Goal: Task Accomplishment & Management: Use online tool/utility

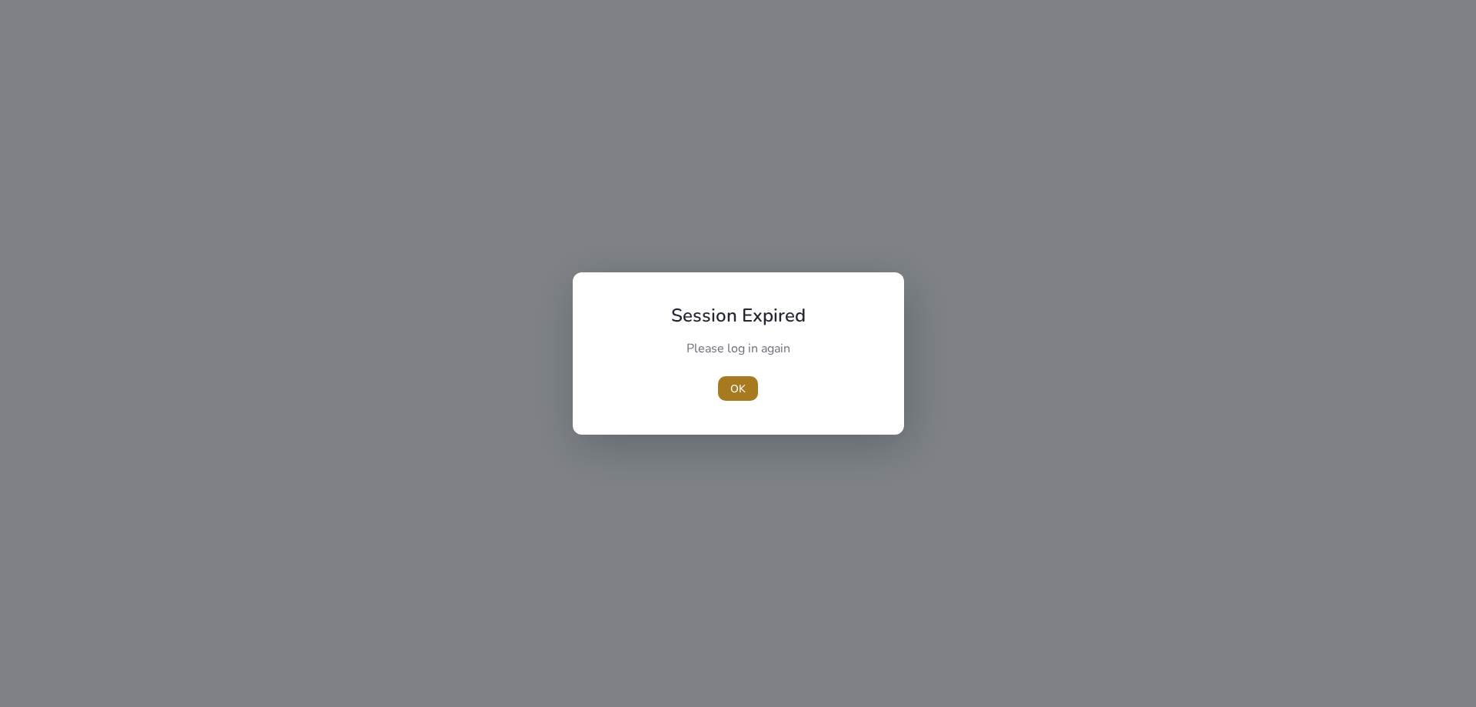
click at [721, 385] on span "button" at bounding box center [738, 388] width 40 height 37
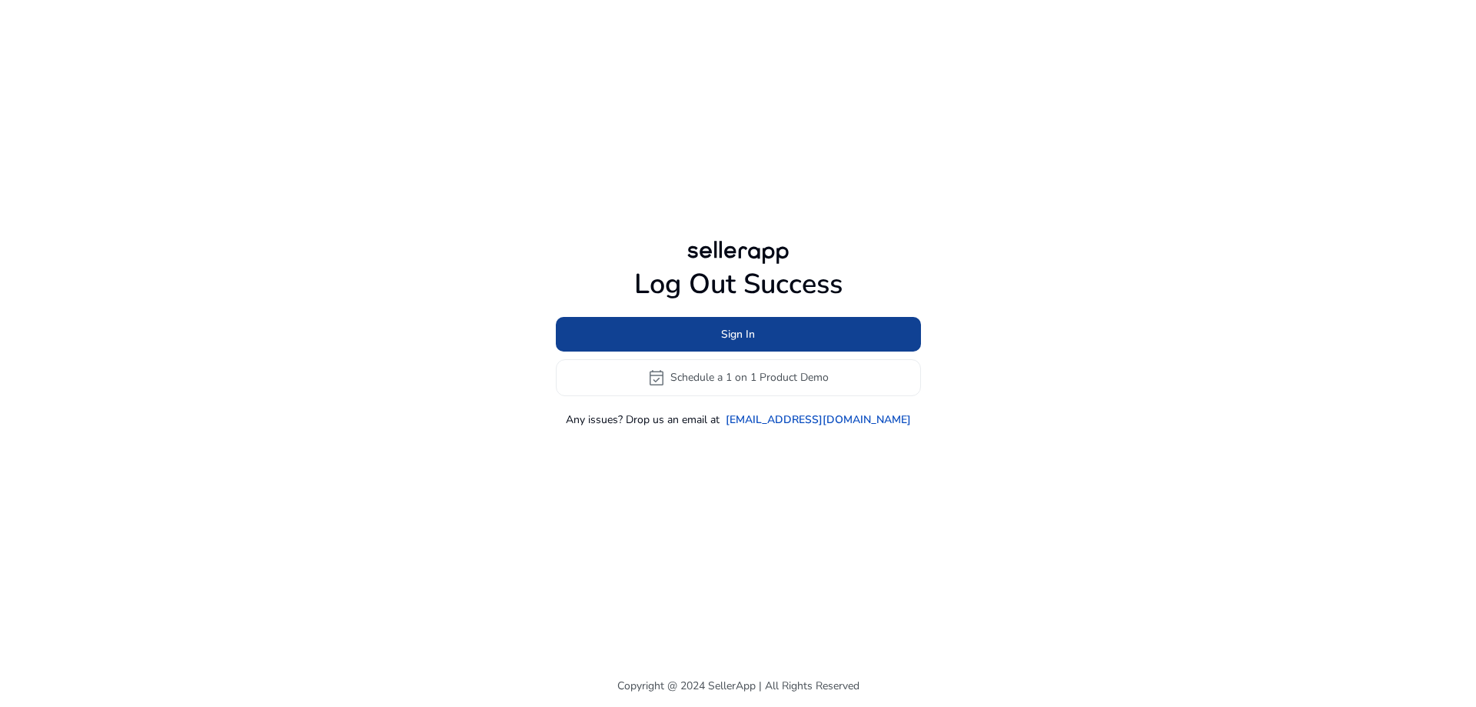
click at [774, 331] on span at bounding box center [738, 333] width 365 height 37
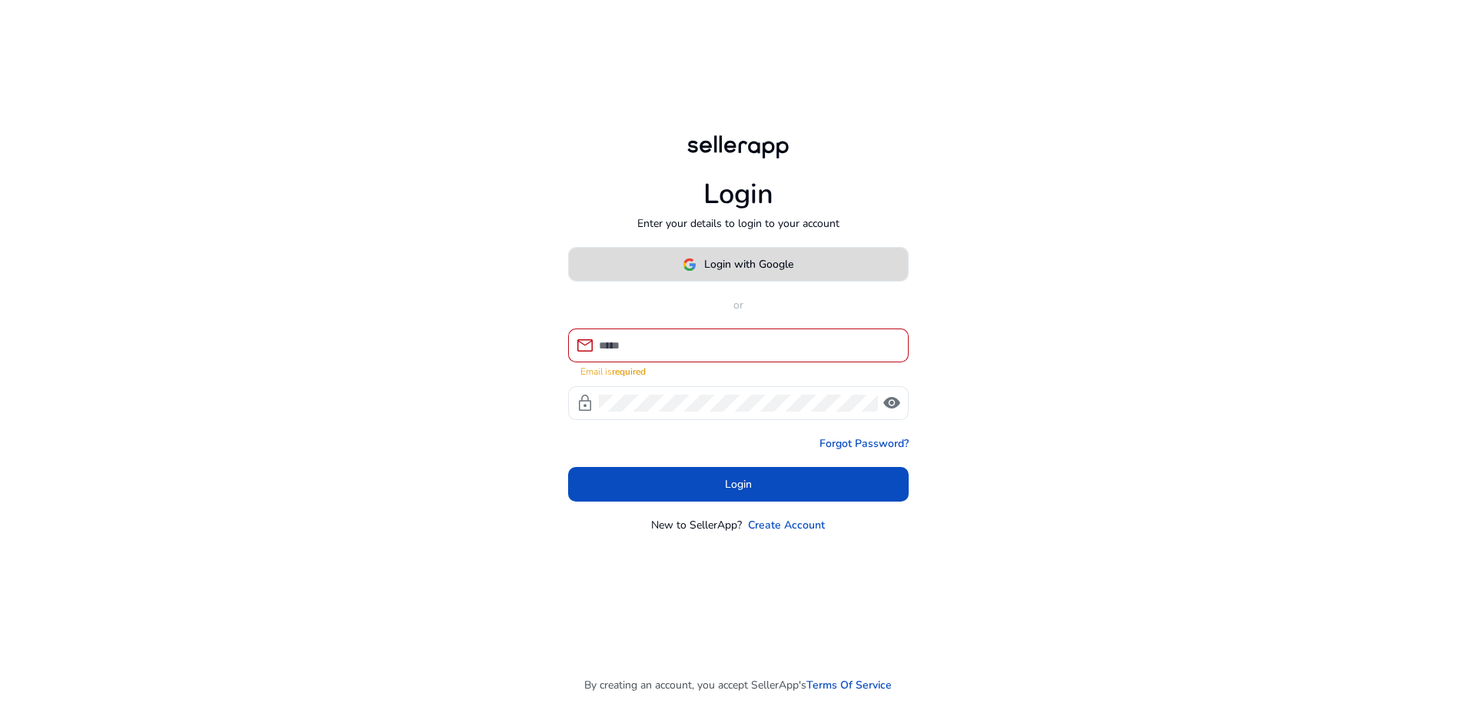
click at [752, 264] on span "Login with Google" at bounding box center [748, 264] width 89 height 16
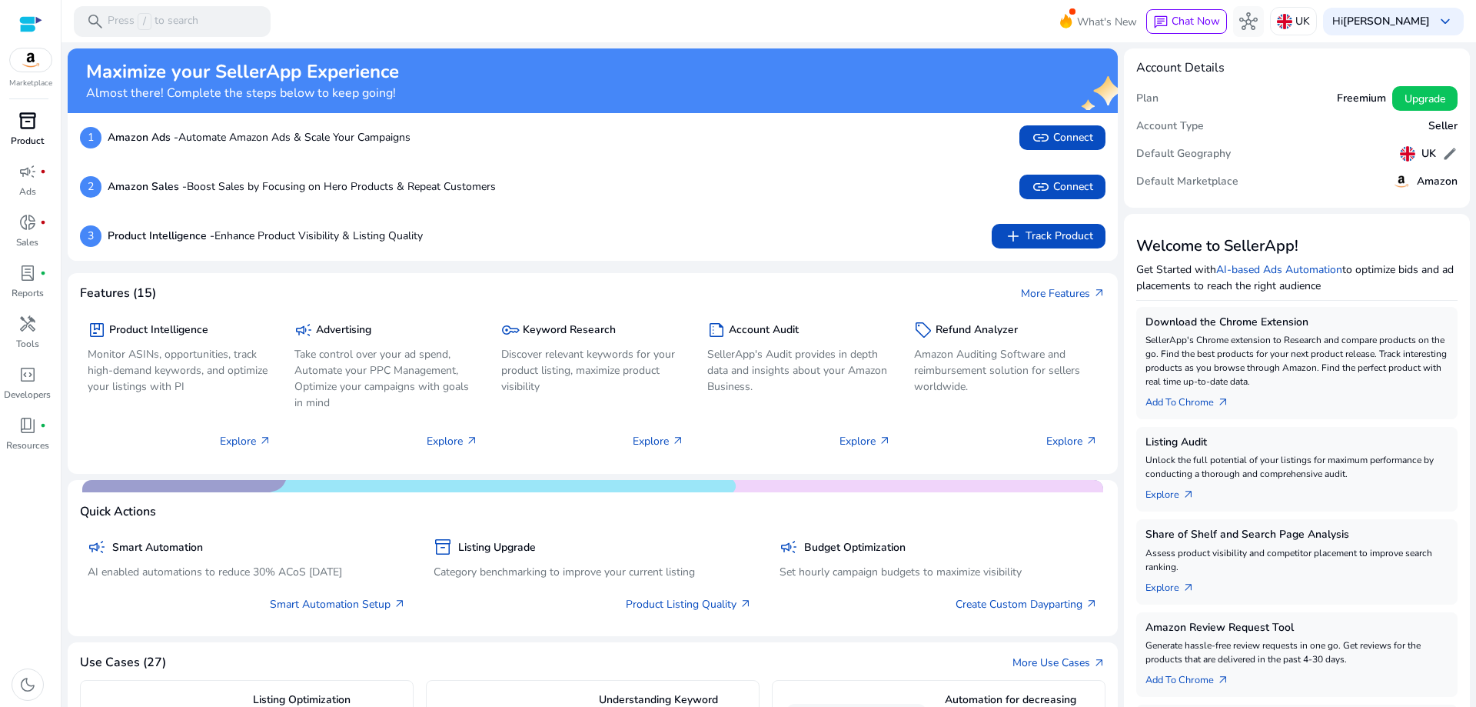
click at [41, 136] on p "Product" at bounding box center [27, 141] width 33 height 14
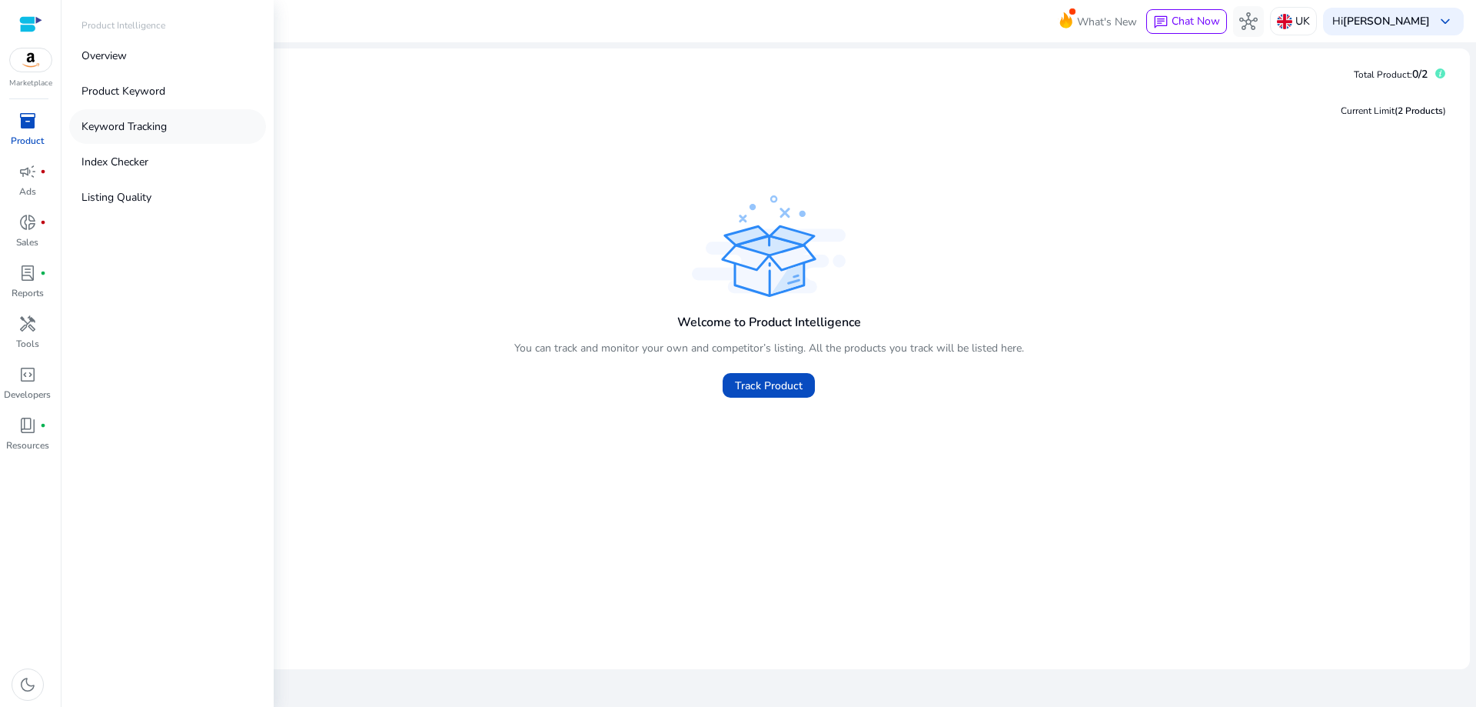
click at [157, 125] on p "Keyword Tracking" at bounding box center [124, 126] width 85 height 16
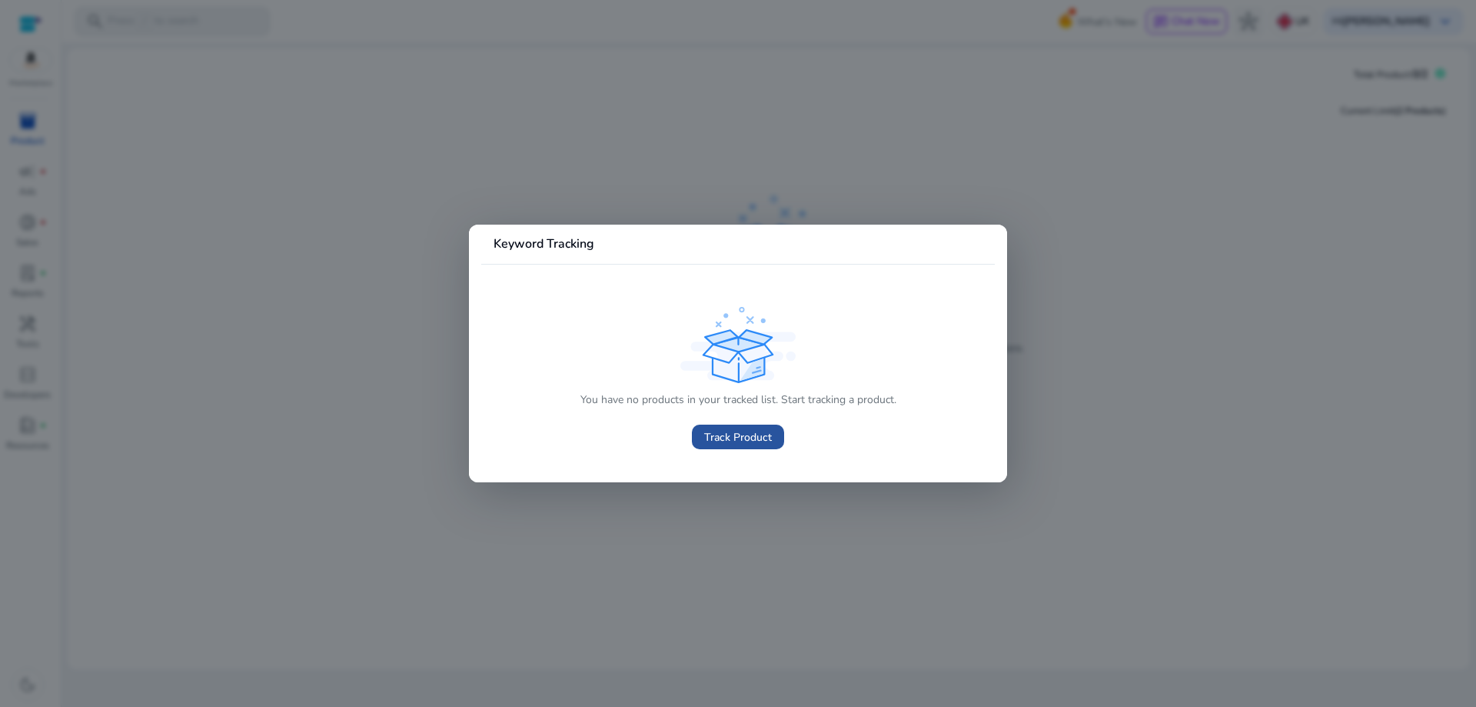
click at [735, 440] on span "Track Product" at bounding box center [738, 437] width 68 height 16
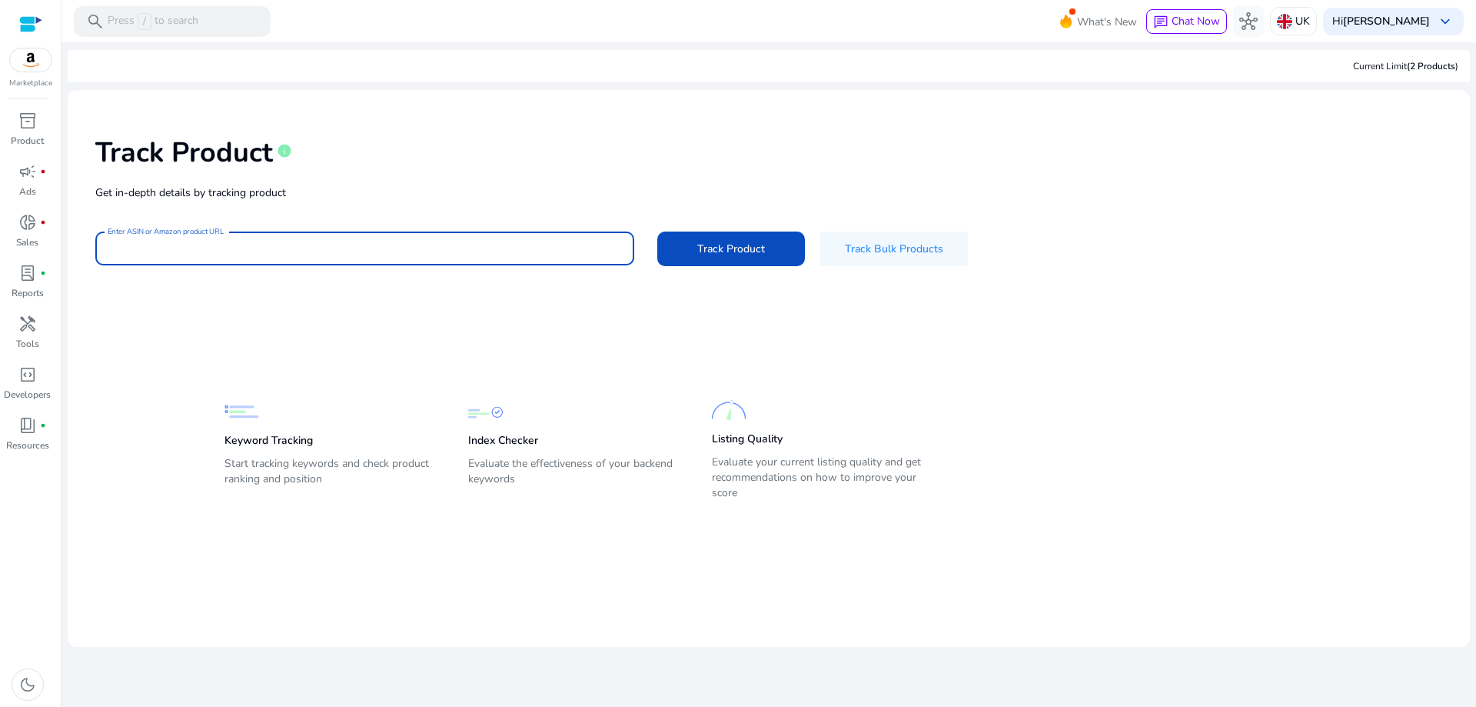
click at [467, 249] on input "Enter ASIN or Amazon product URL" at bounding box center [365, 248] width 514 height 17
click at [20, 131] on div "inventory_2" at bounding box center [27, 120] width 43 height 25
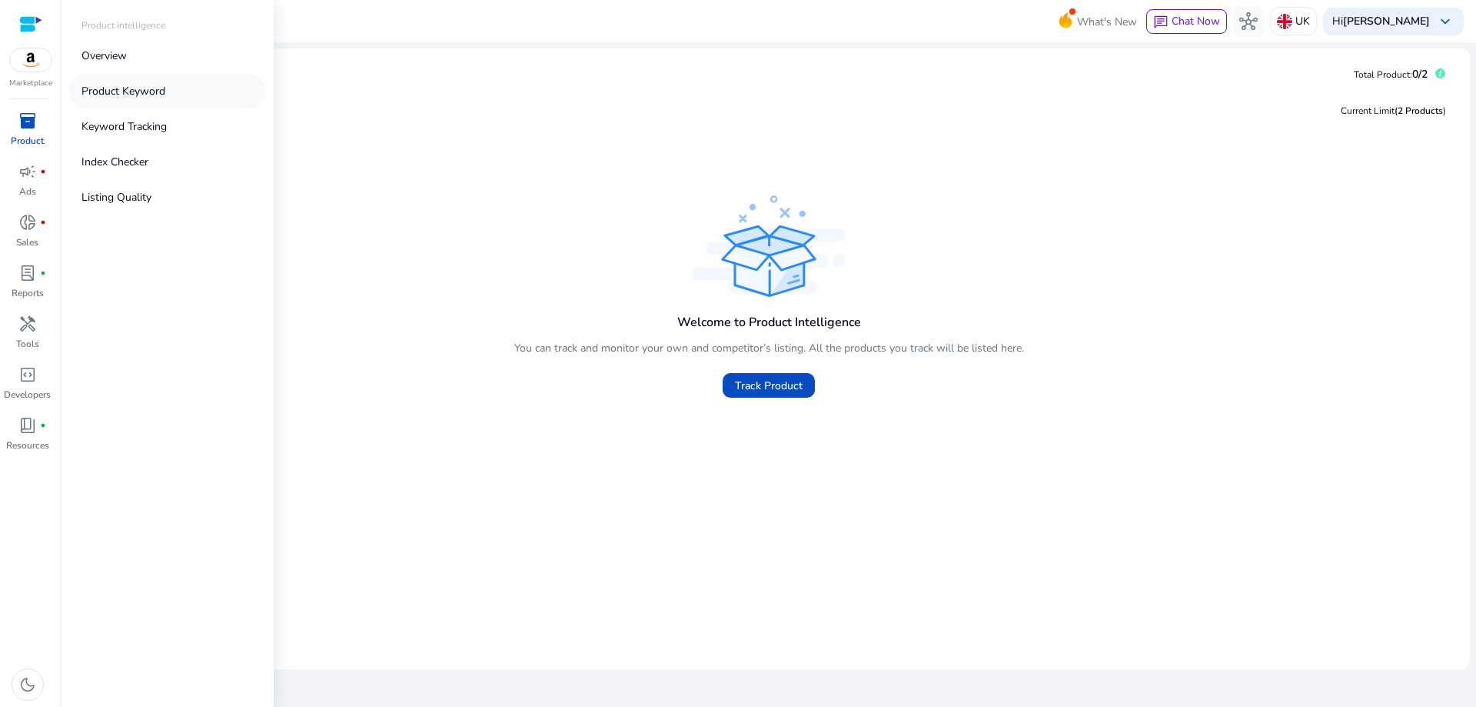
click at [121, 92] on p "Product Keyword" at bounding box center [124, 91] width 84 height 16
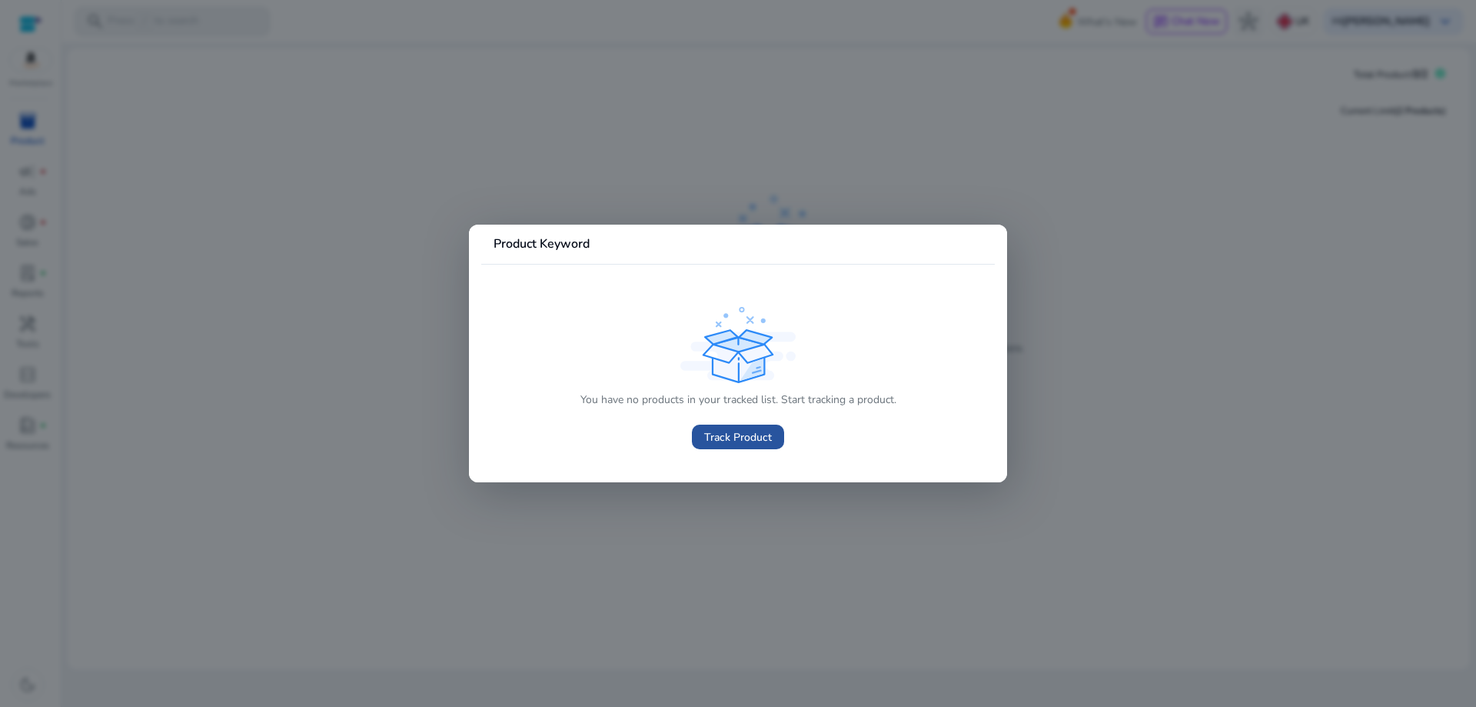
click at [773, 439] on span at bounding box center [738, 436] width 92 height 37
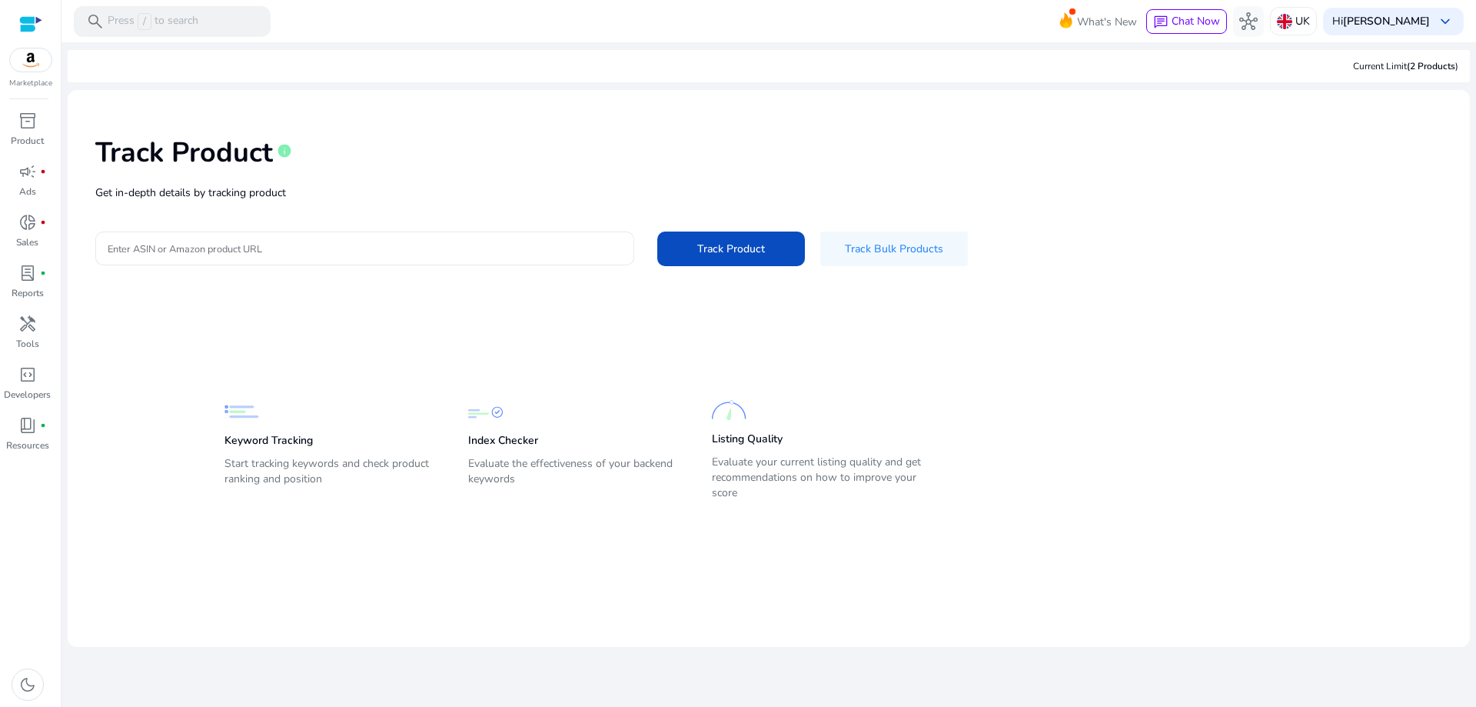
click at [213, 248] on input "Enter ASIN or Amazon product URL" at bounding box center [365, 248] width 514 height 17
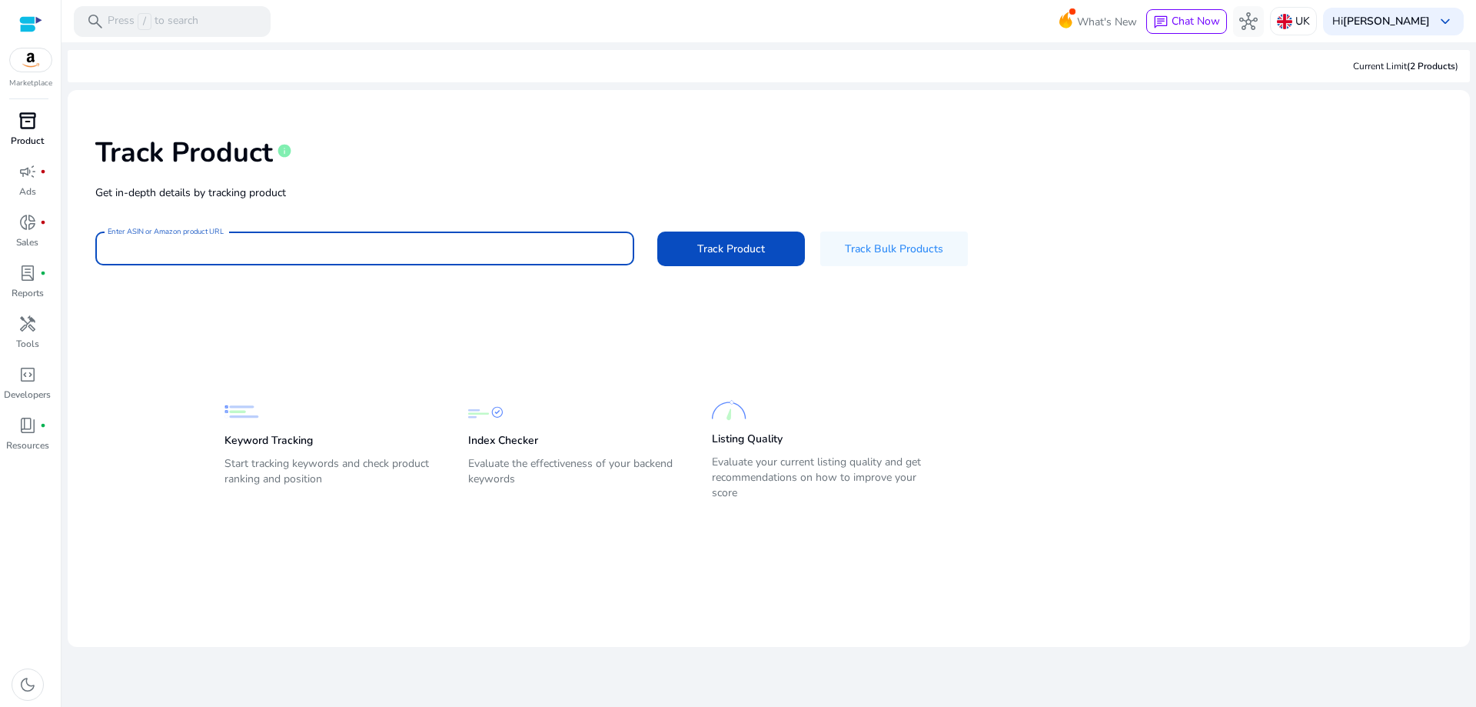
click at [32, 135] on p "Product" at bounding box center [27, 141] width 33 height 14
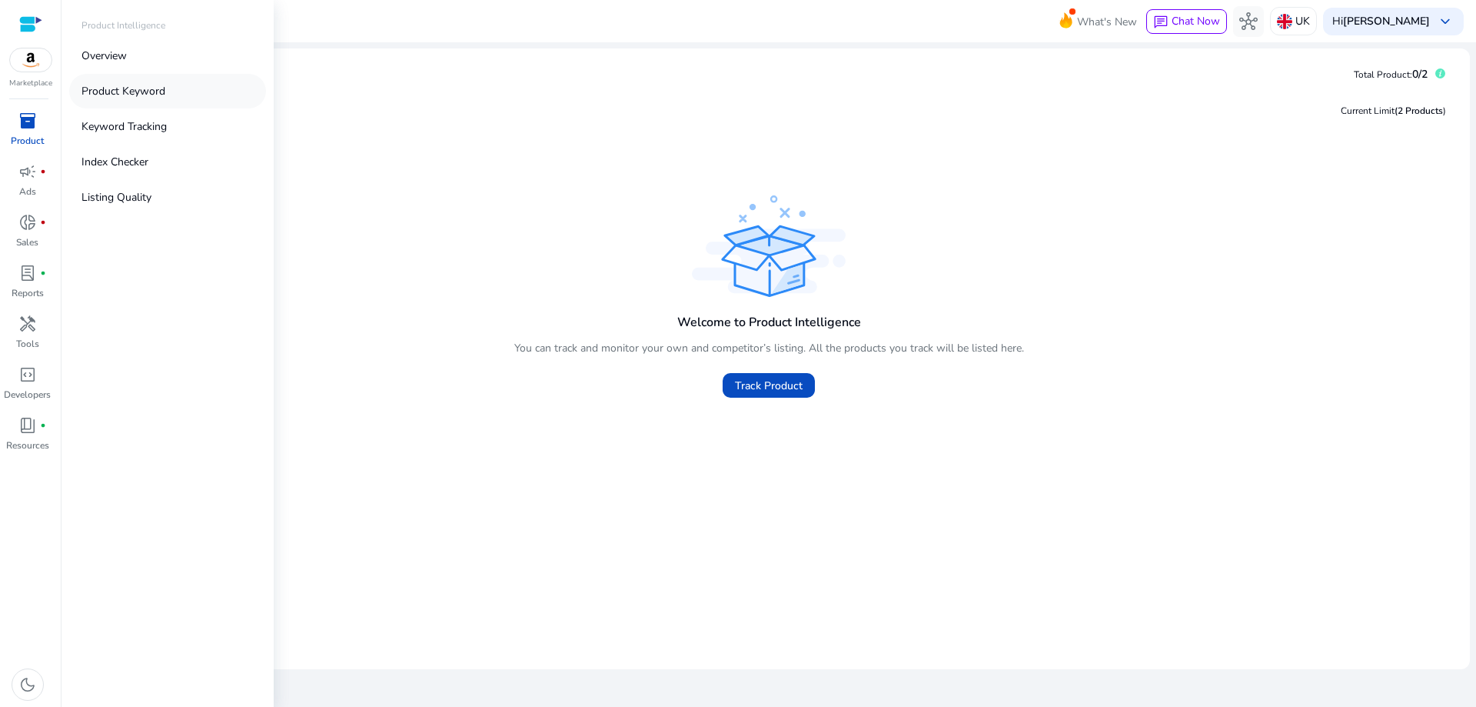
click at [154, 91] on p "Product Keyword" at bounding box center [124, 91] width 84 height 16
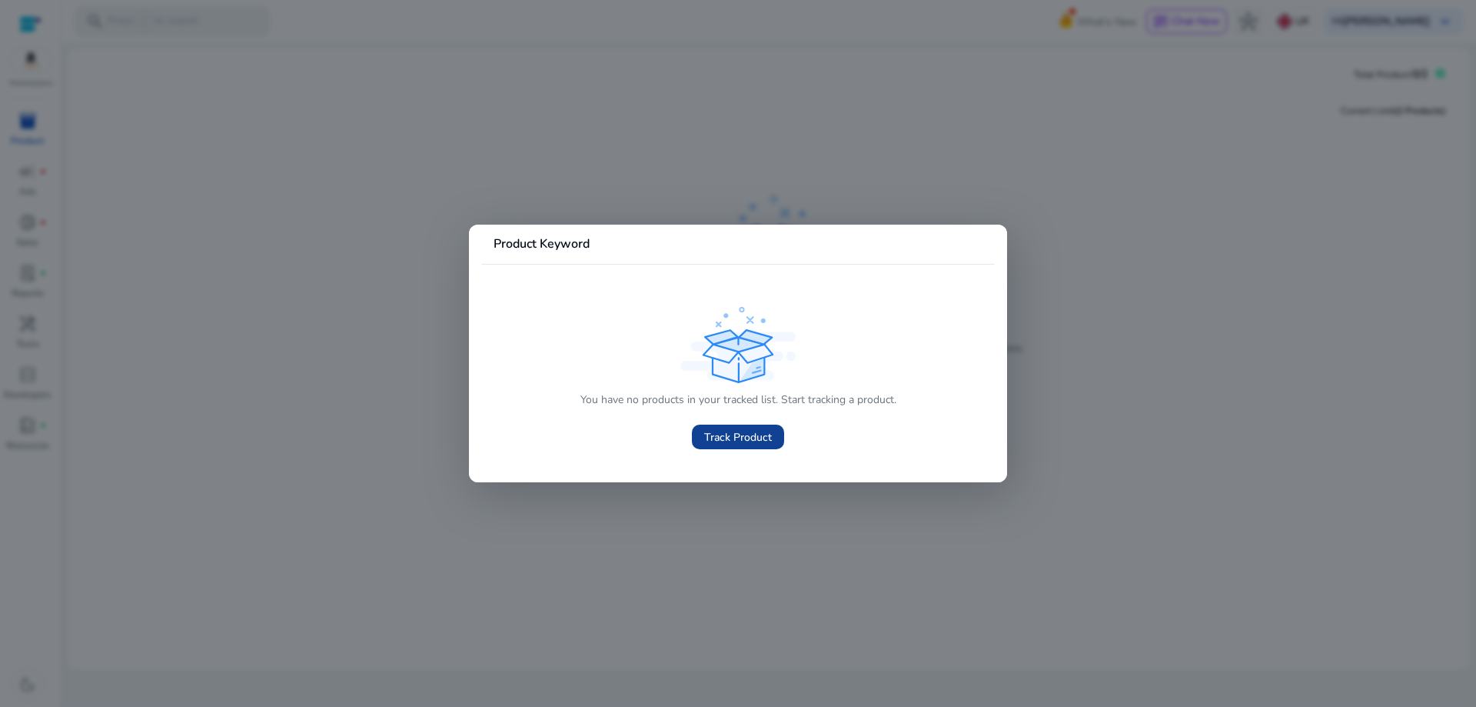
click at [773, 437] on span at bounding box center [738, 436] width 92 height 37
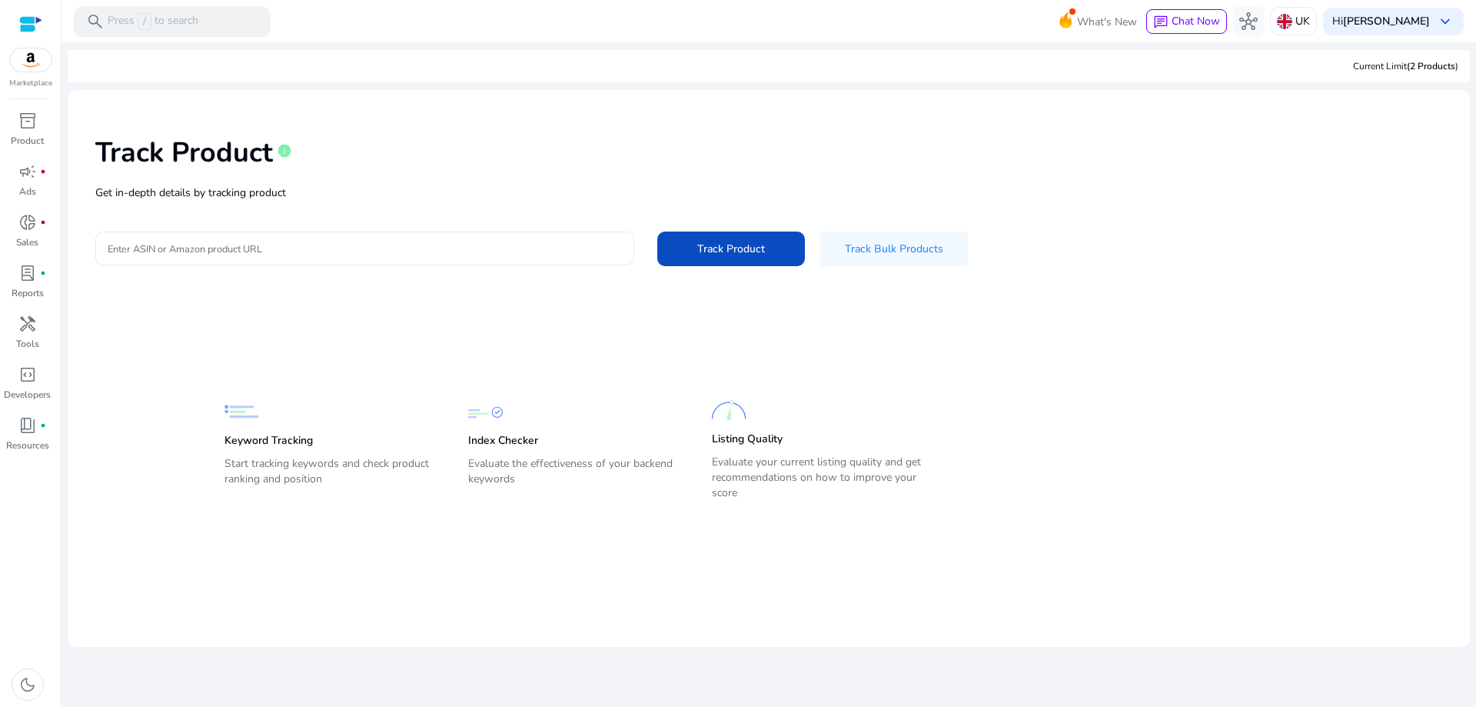
click at [201, 245] on input "Enter ASIN or Amazon product URL" at bounding box center [365, 248] width 514 height 17
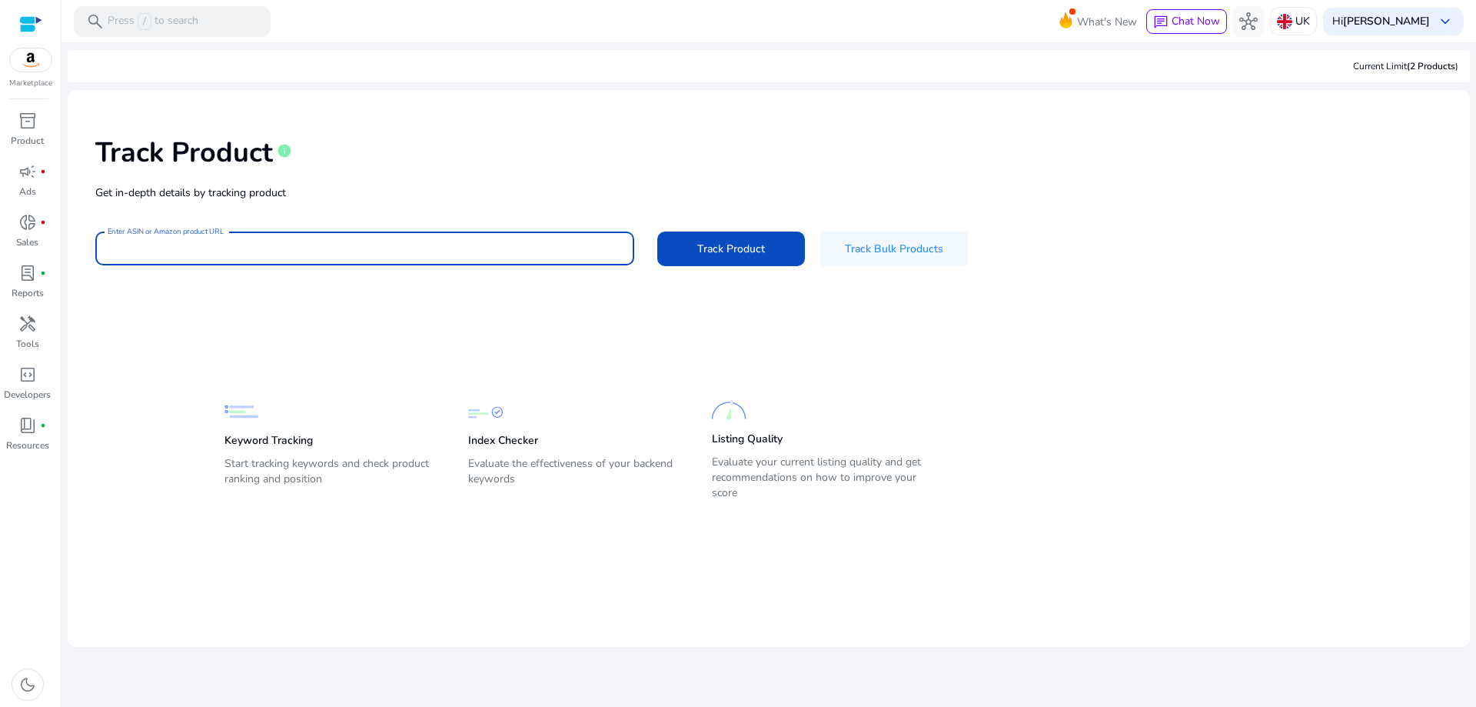
paste input "**********"
type input "**********"
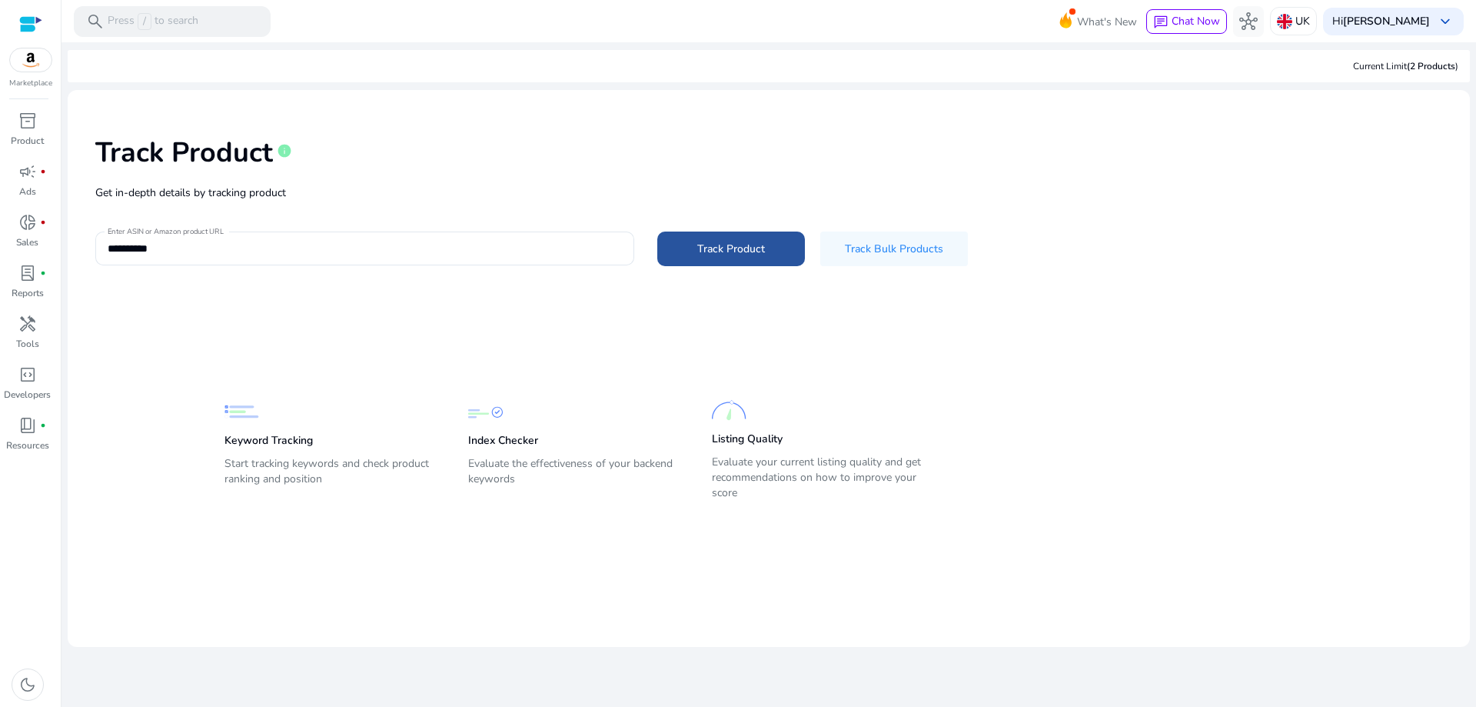
click at [720, 256] on span "Track Product" at bounding box center [731, 249] width 68 height 16
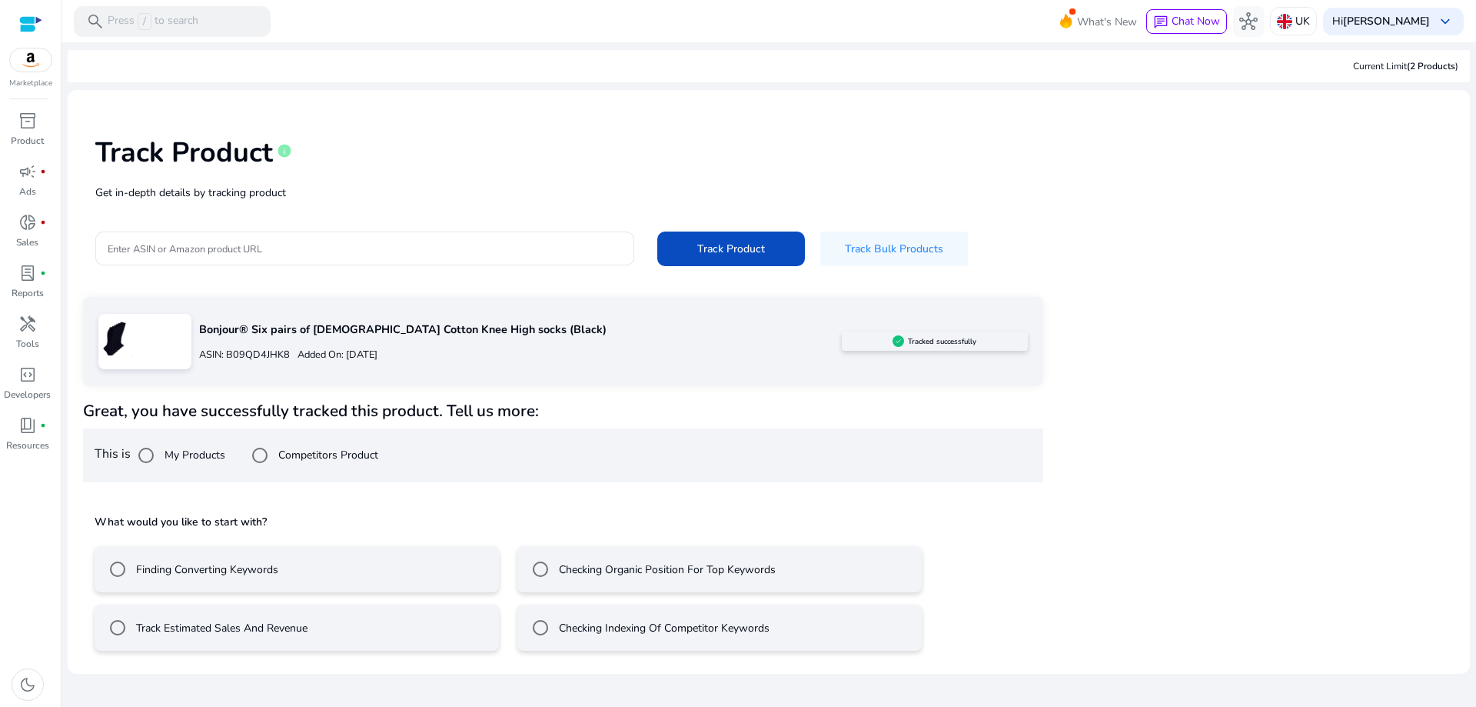
click at [248, 571] on label "Finding Converting Keywords" at bounding box center [205, 569] width 145 height 16
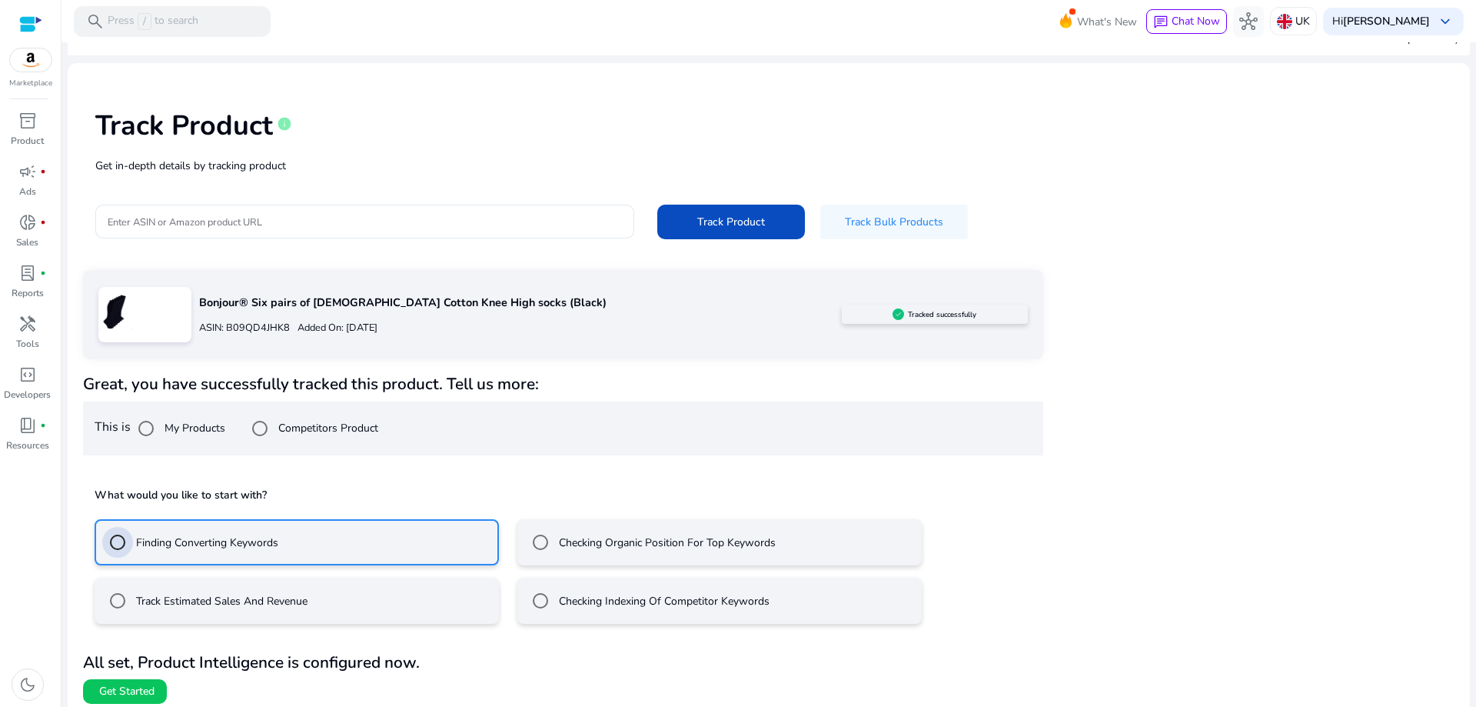
scroll to position [35, 0]
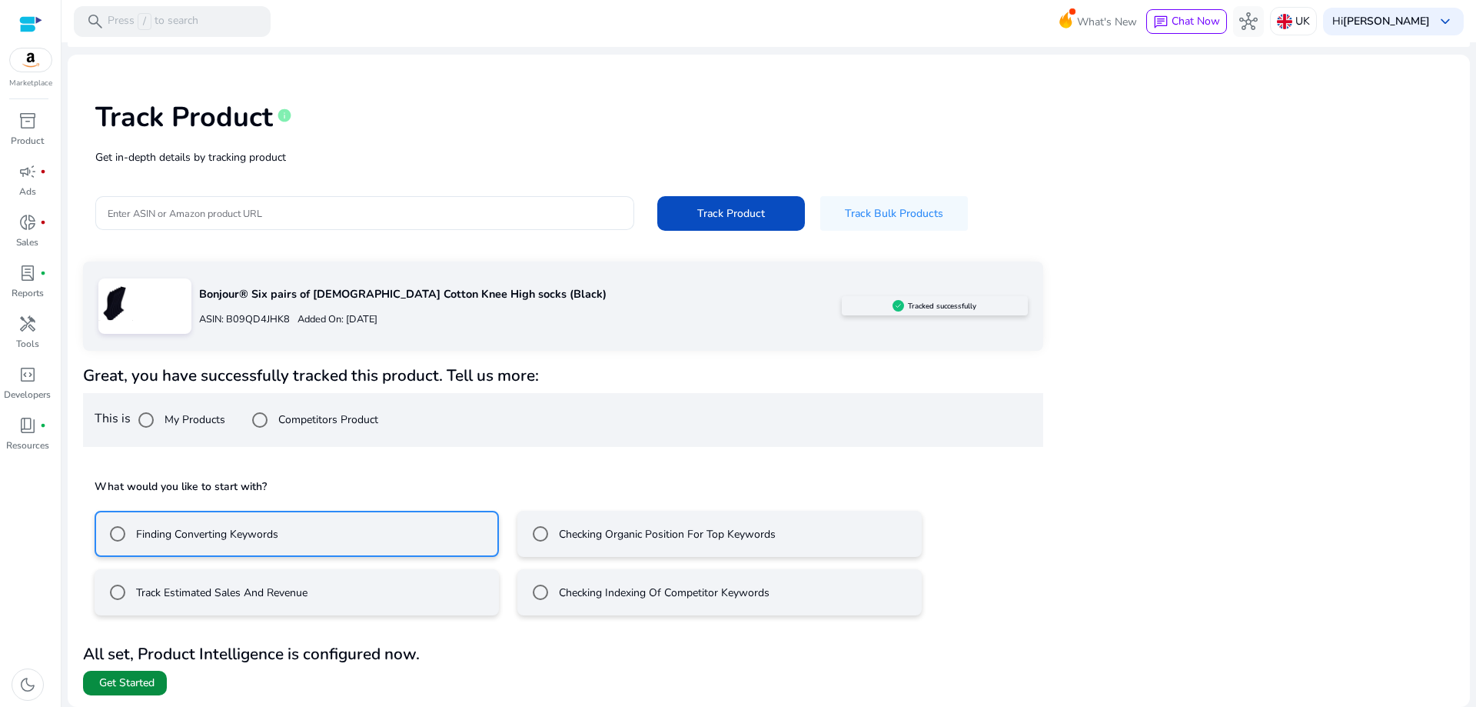
click at [144, 682] on span "Get Started" at bounding box center [126, 682] width 55 height 15
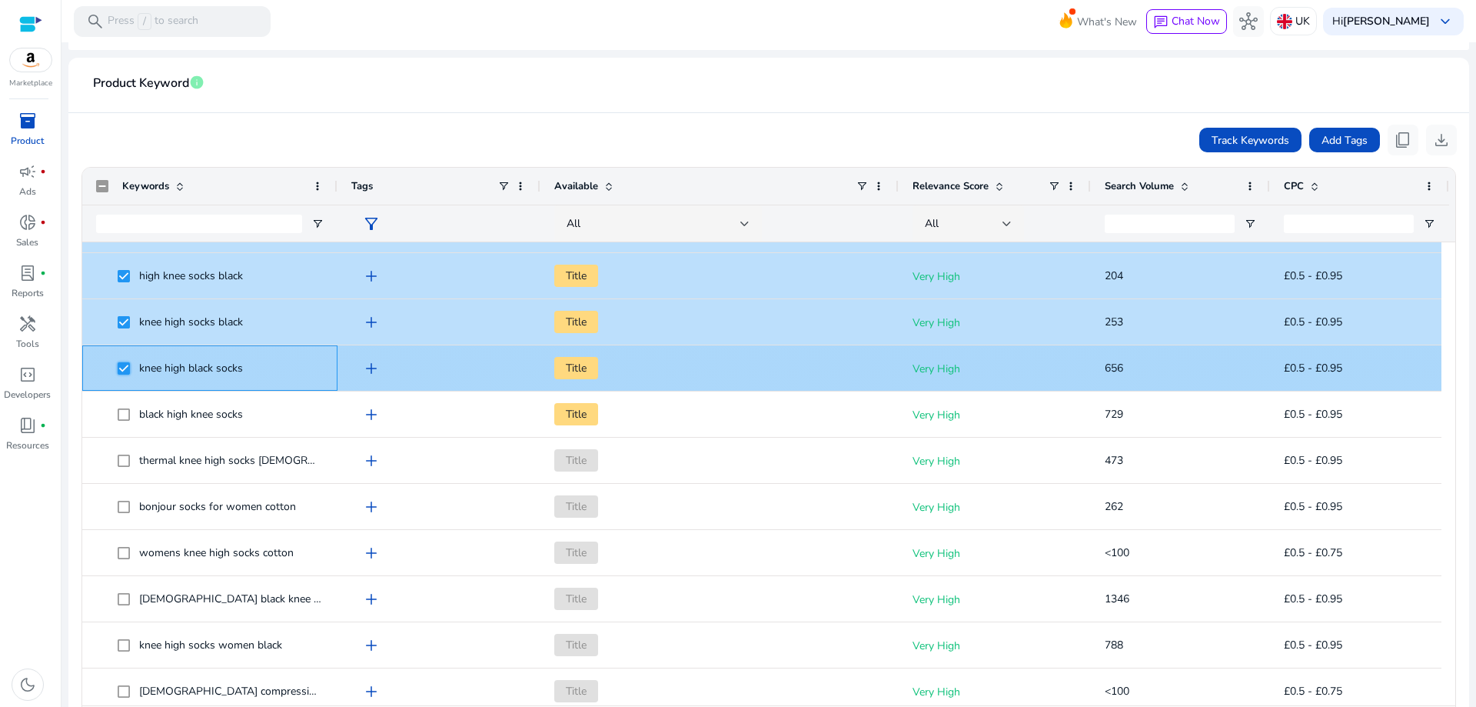
scroll to position [231, 0]
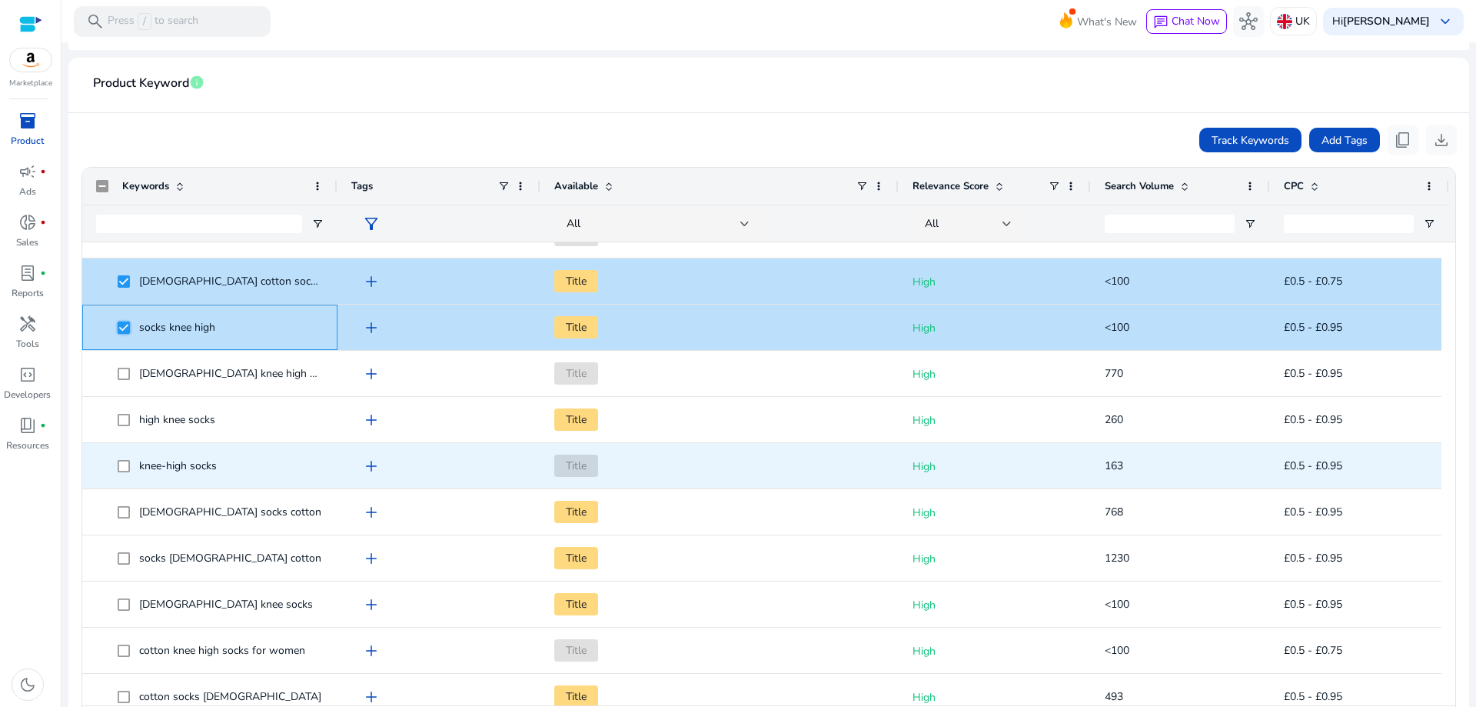
scroll to position [1230, 0]
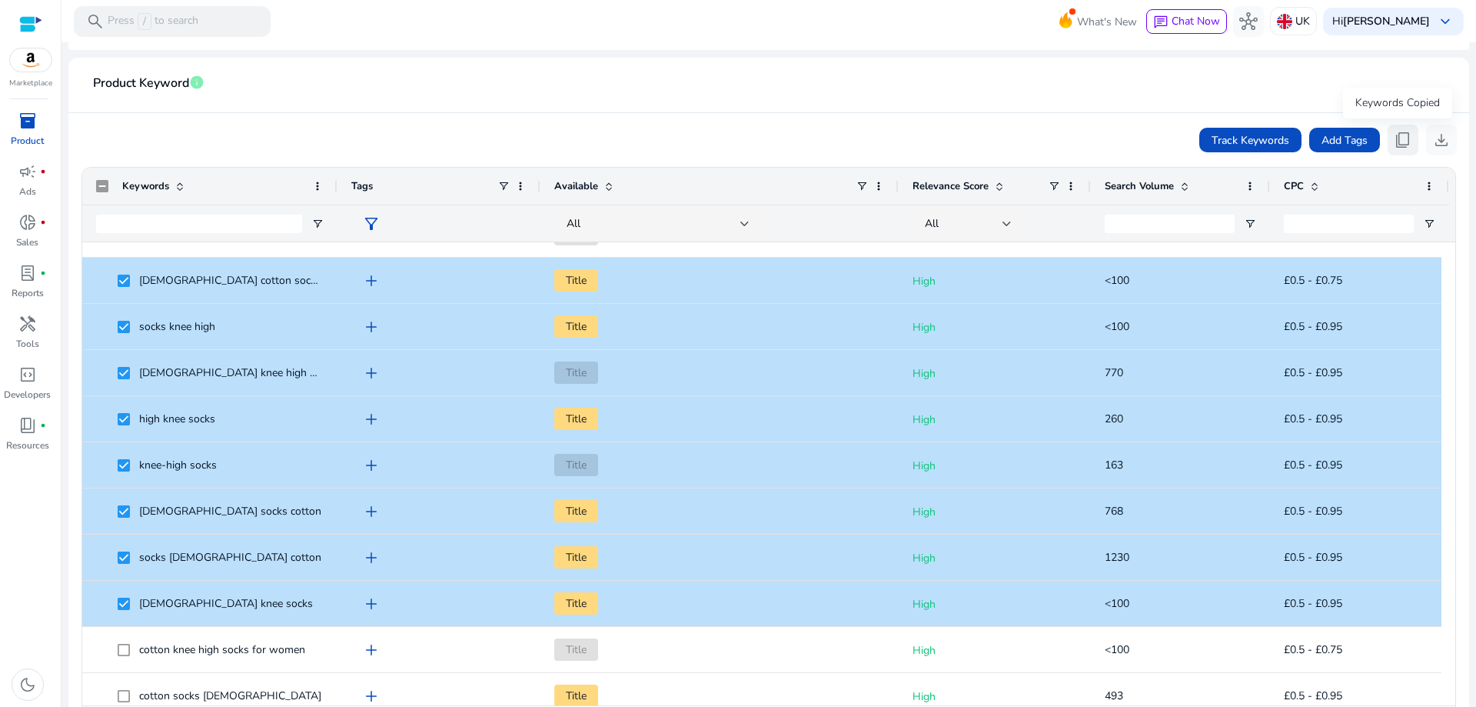
click at [1394, 141] on span "content_copy" at bounding box center [1403, 140] width 18 height 18
click at [331, 117] on app-product-keyword-grid "Track Keywords Add Tags content_copy download Press SPACE to deselect this row.…" at bounding box center [769, 431] width 1376 height 637
click at [40, 55] on img at bounding box center [31, 59] width 42 height 23
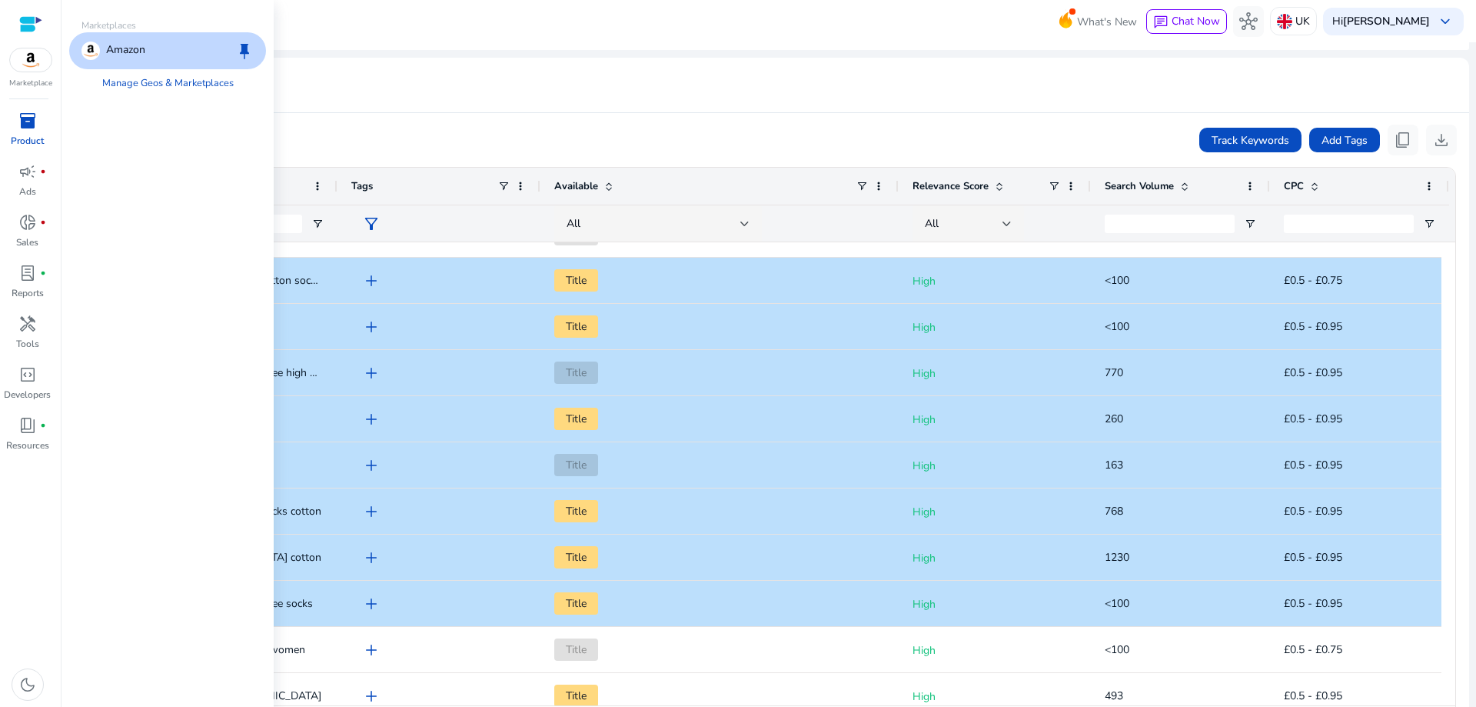
click at [42, 135] on p "Product" at bounding box center [27, 141] width 33 height 14
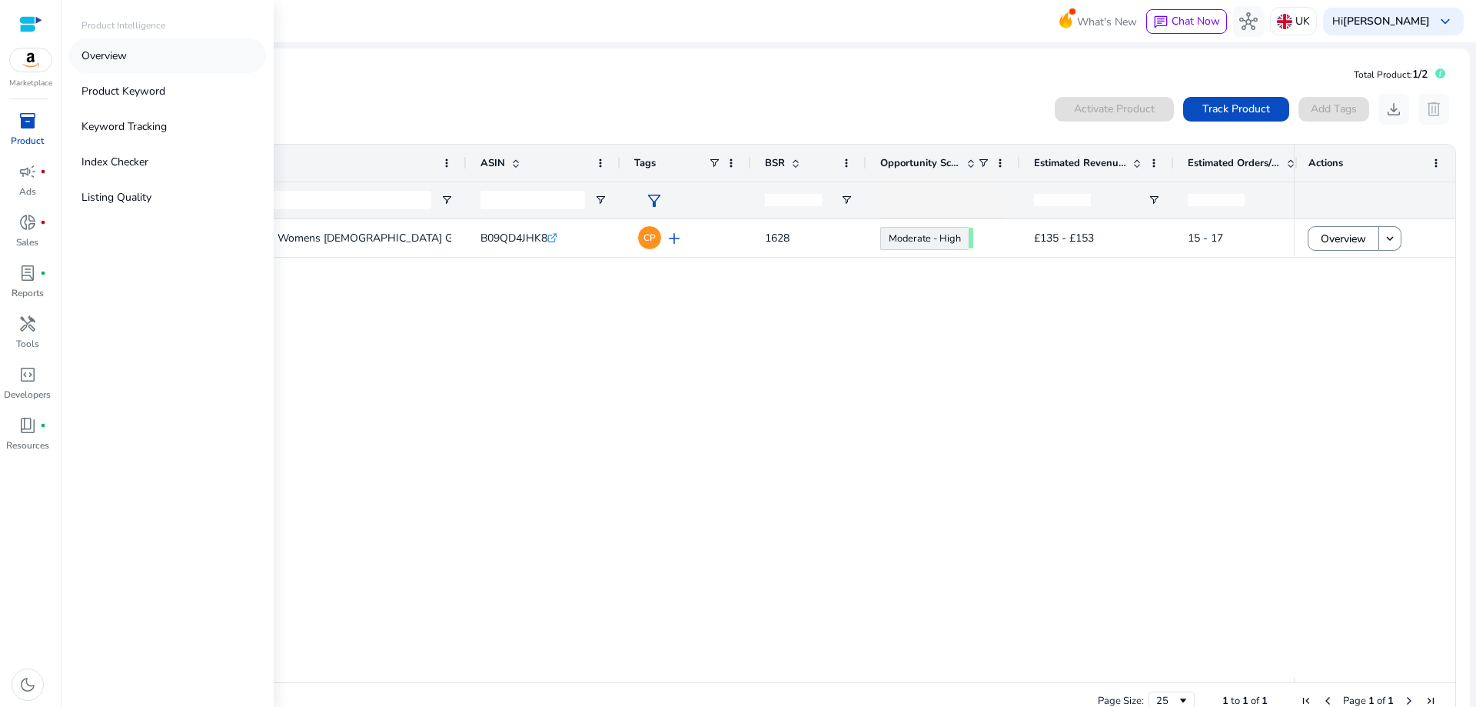
click at [129, 59] on link "Overview" at bounding box center [167, 55] width 197 height 35
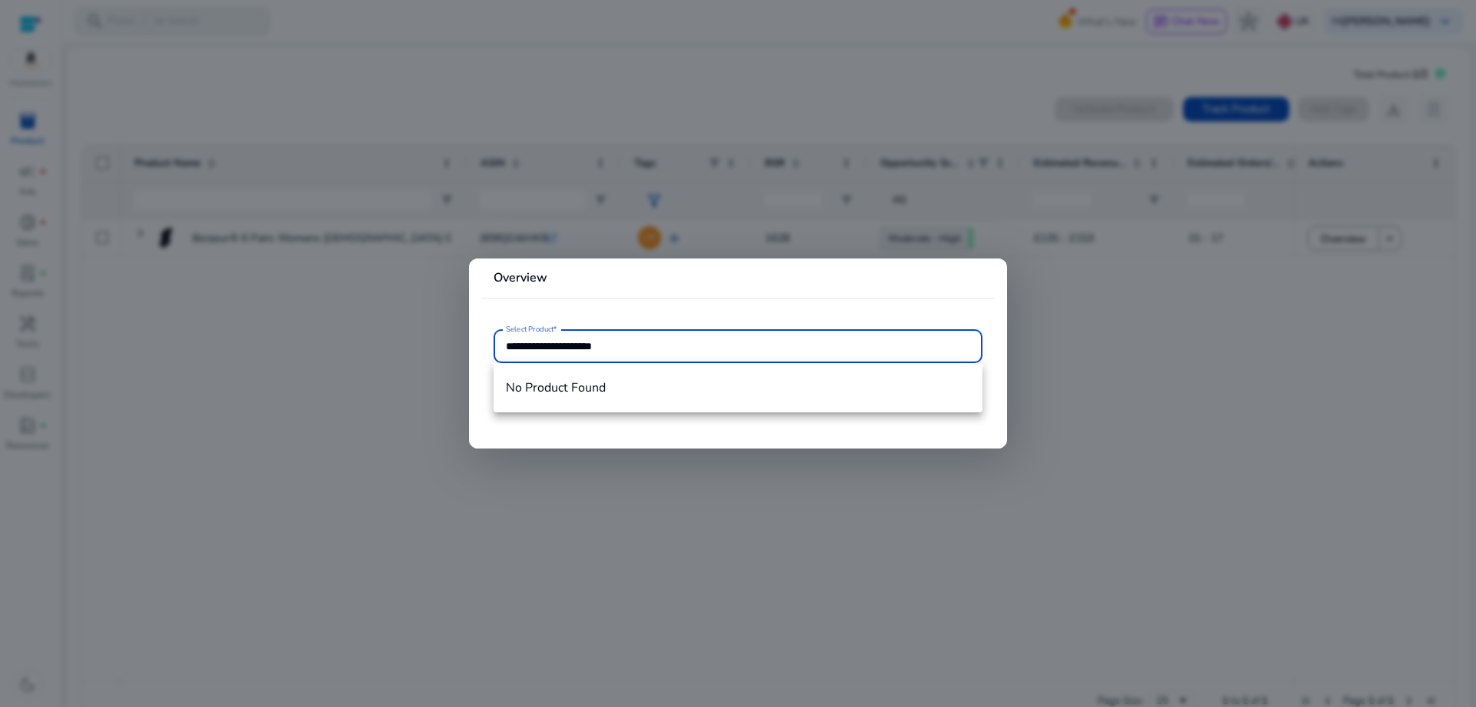
type input "**********"
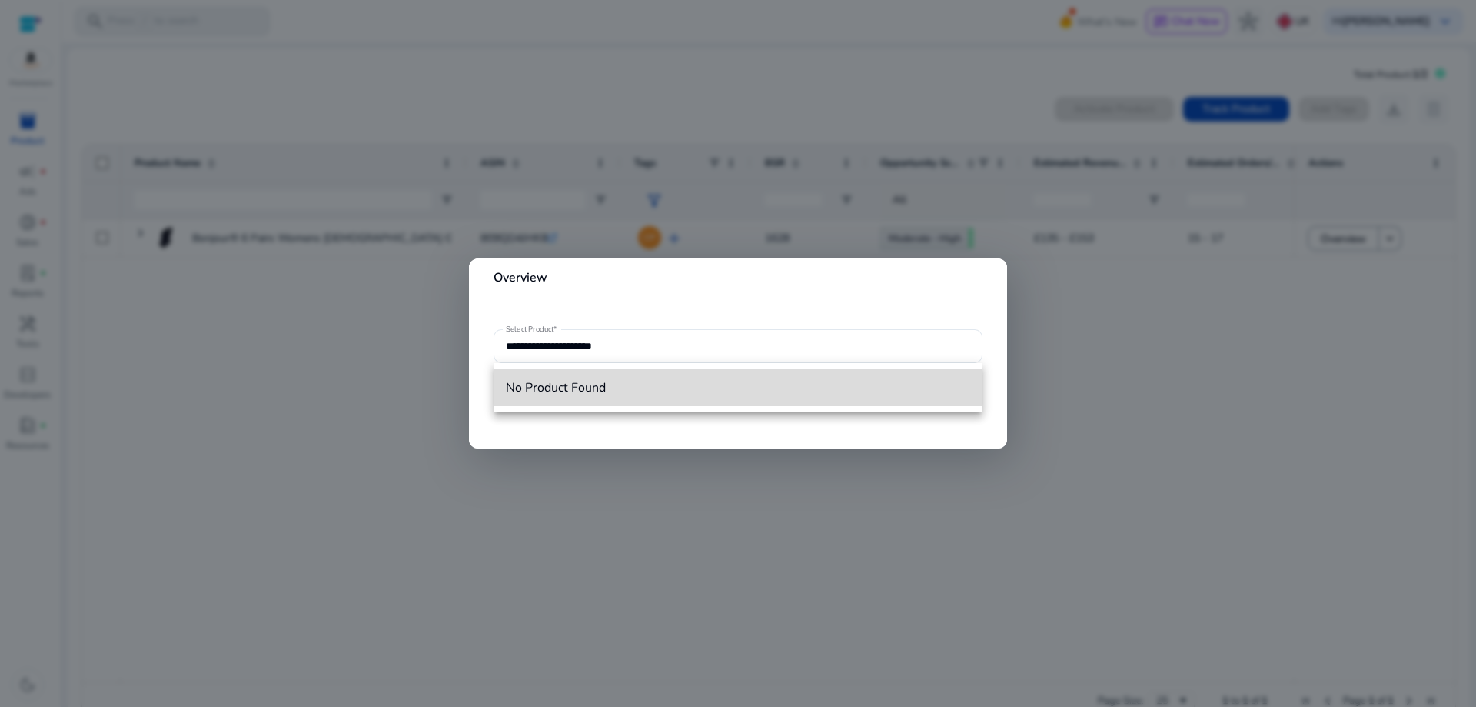
click at [642, 393] on span "No Product Found" at bounding box center [738, 387] width 464 height 17
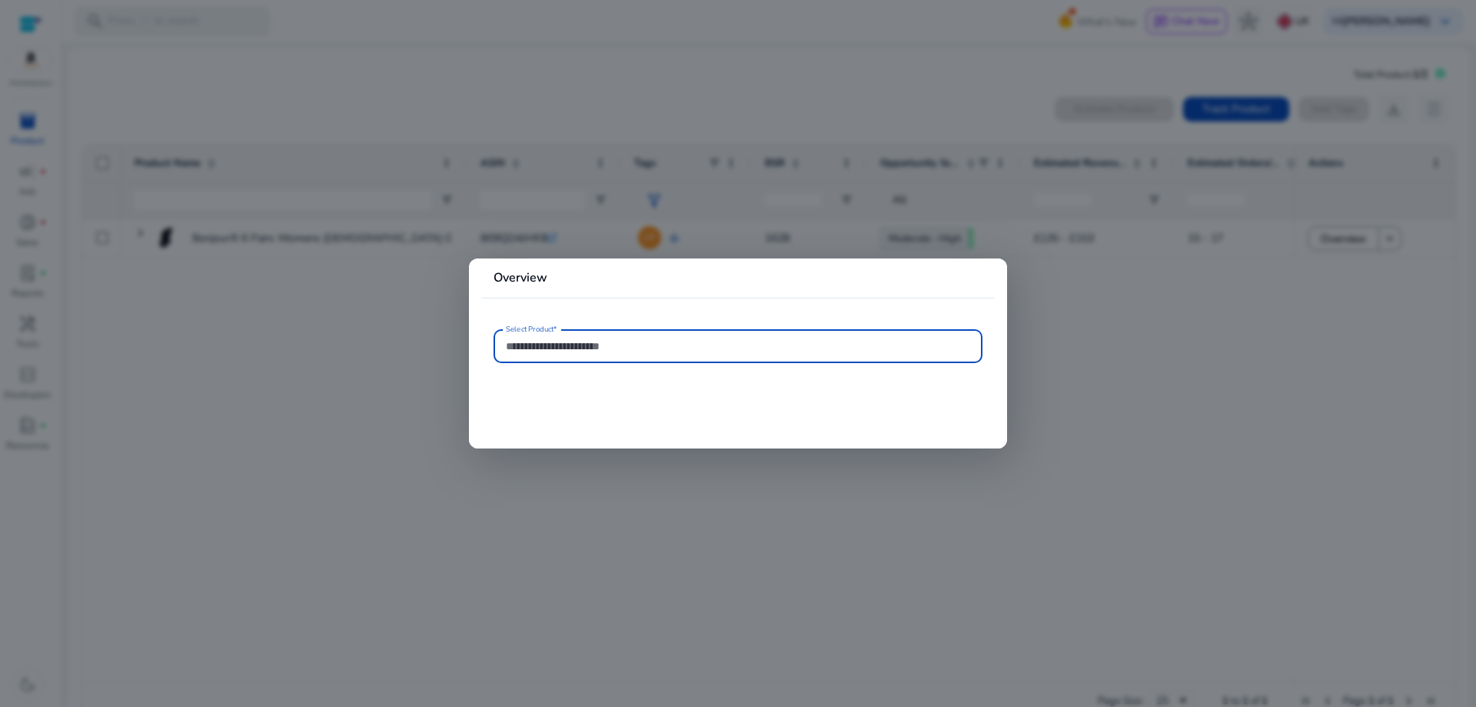
click at [324, 351] on div at bounding box center [738, 353] width 1476 height 707
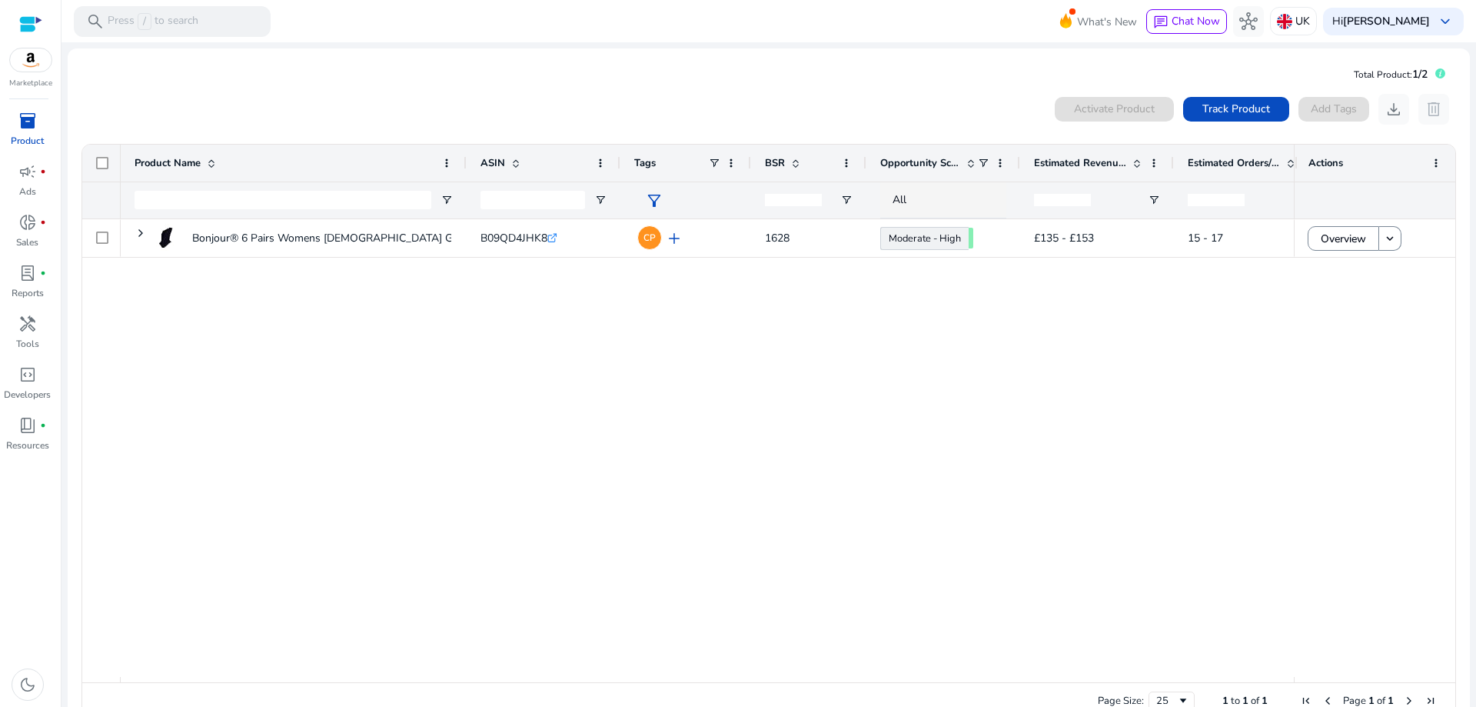
click at [20, 118] on span "inventory_2" at bounding box center [27, 120] width 18 height 18
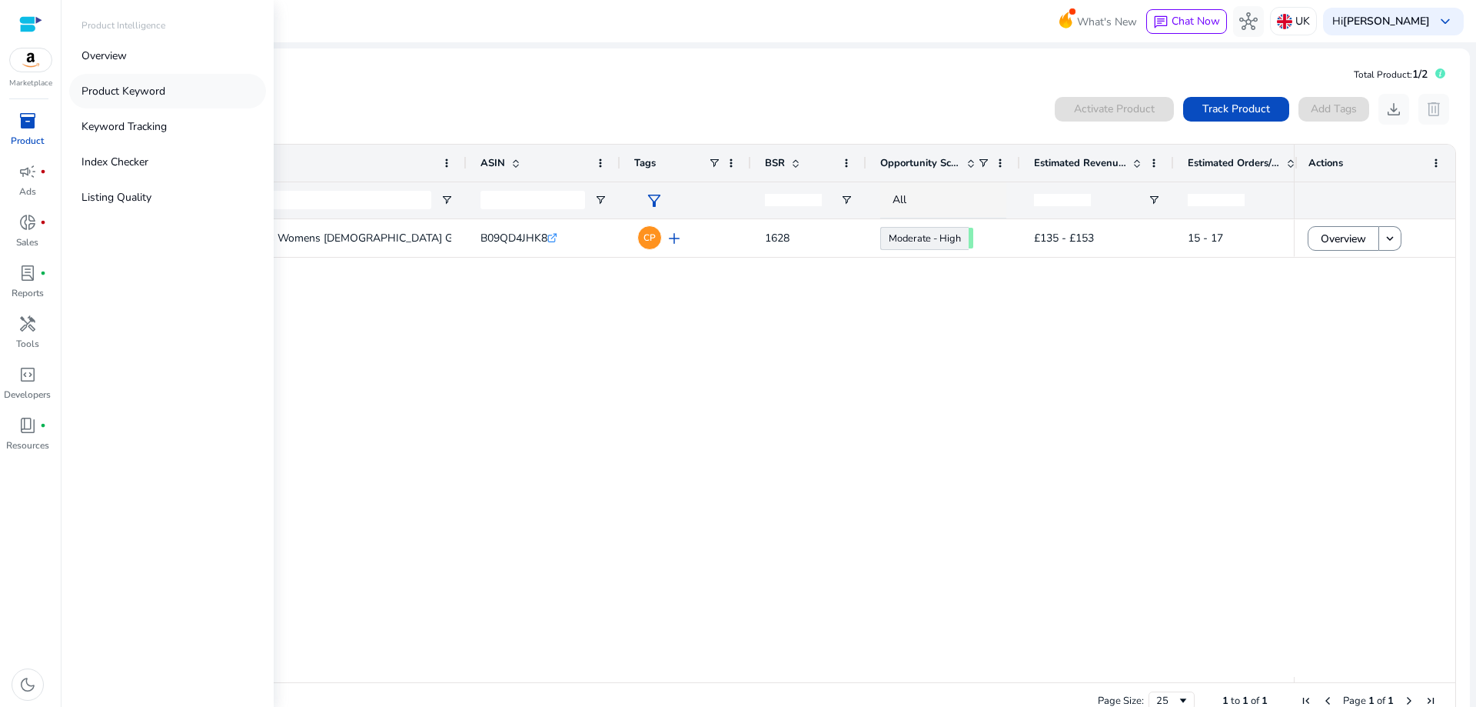
click at [141, 91] on p "Product Keyword" at bounding box center [124, 91] width 84 height 16
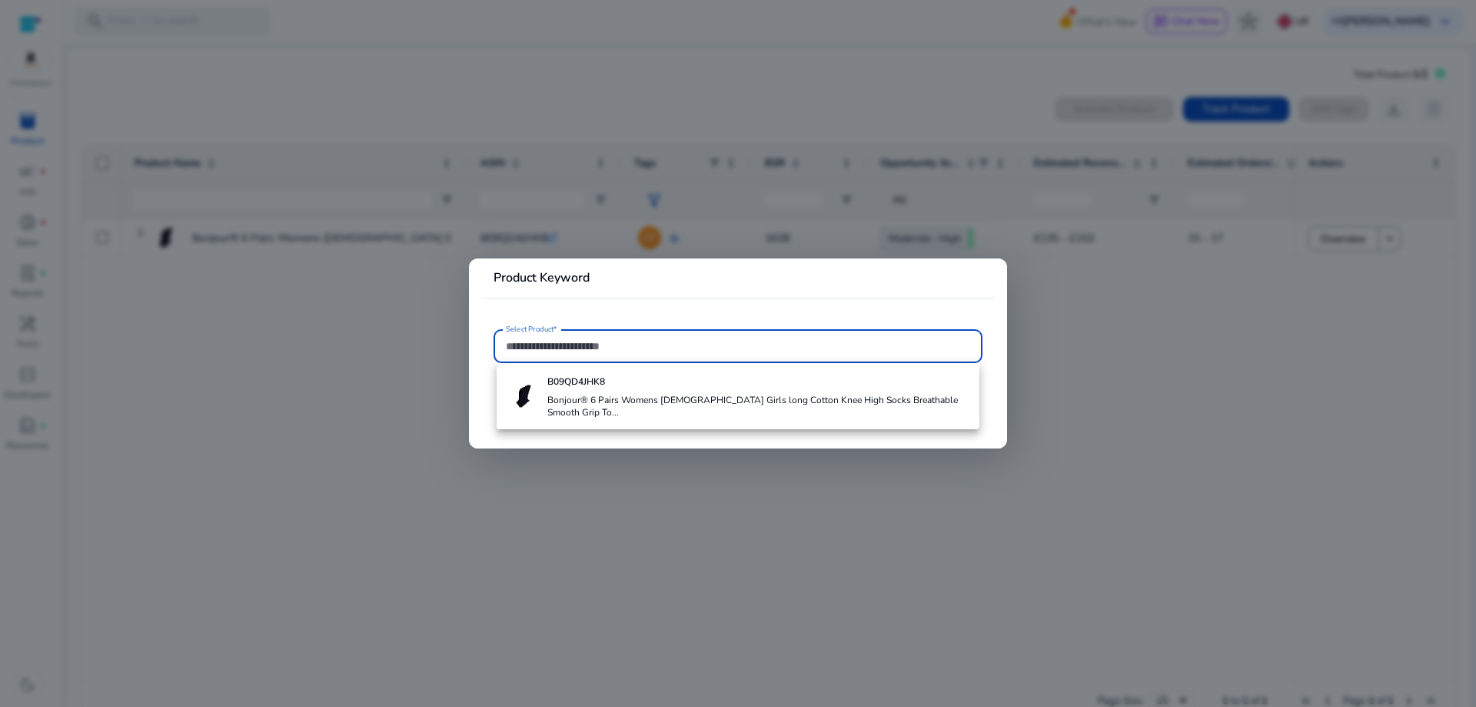
click at [1093, 323] on div at bounding box center [738, 353] width 1476 height 707
